Goal: Find specific page/section: Find specific page/section

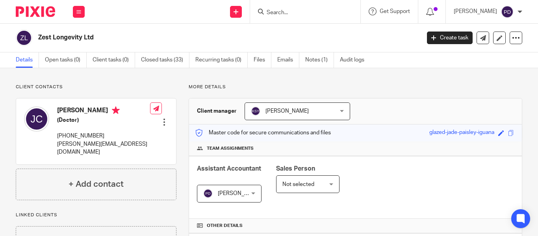
click at [270, 14] on input "Search" at bounding box center [301, 12] width 71 height 7
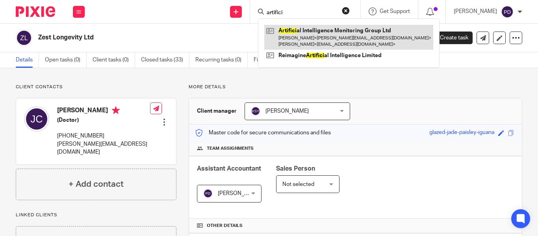
type input "artifici"
click at [281, 31] on link at bounding box center [348, 37] width 169 height 24
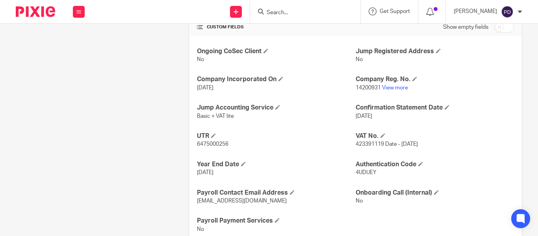
scroll to position [301, 0]
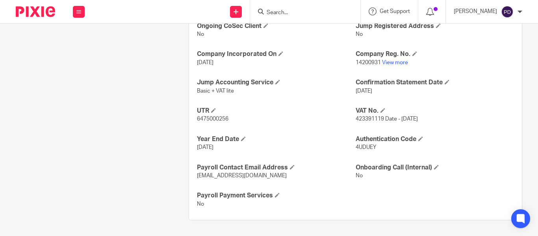
click at [363, 59] on p "14200931 View more" at bounding box center [434, 63] width 158 height 8
copy p "14200931"
click at [268, 16] on input "Search" at bounding box center [301, 12] width 71 height 7
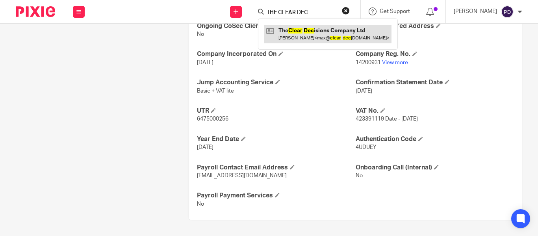
type input "THE CLEAR DEC"
click at [285, 34] on link at bounding box center [327, 34] width 127 height 18
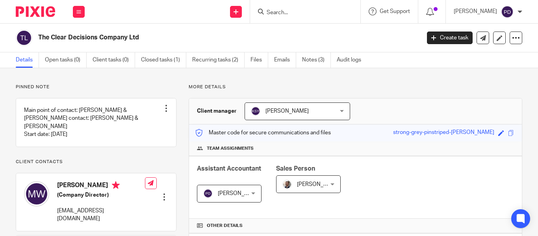
scroll to position [330, 0]
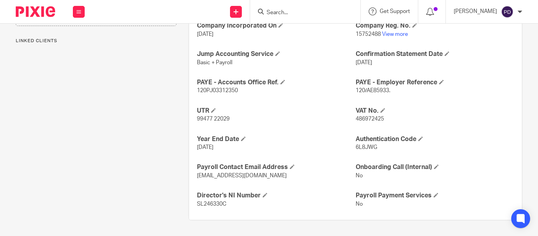
click at [388, 35] on link "View more" at bounding box center [395, 34] width 26 height 6
click at [363, 33] on span "15752488" at bounding box center [367, 34] width 25 height 6
copy p "15752488"
click at [358, 145] on span "6L8JWG" at bounding box center [366, 147] width 22 height 6
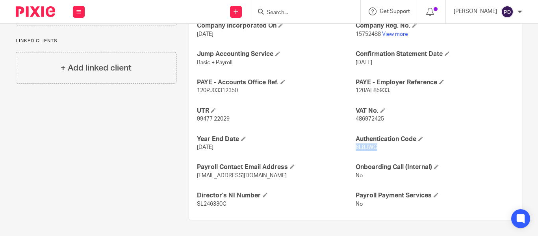
click at [358, 145] on span "6L8JWG" at bounding box center [366, 147] width 22 height 6
copy span "6L8JWG"
